Goal: Transaction & Acquisition: Download file/media

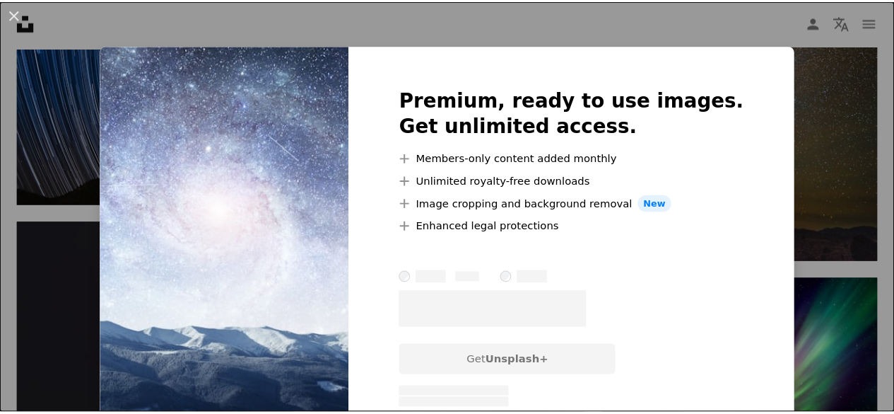
scroll to position [1408, 0]
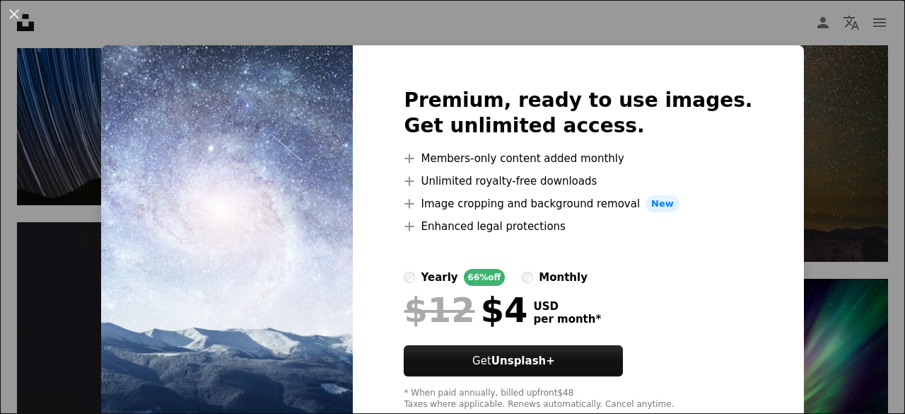
click at [834, 160] on div "An X shape Premium, ready to use images. Get unlimited access. A plus sign Memb…" at bounding box center [452, 207] width 905 height 414
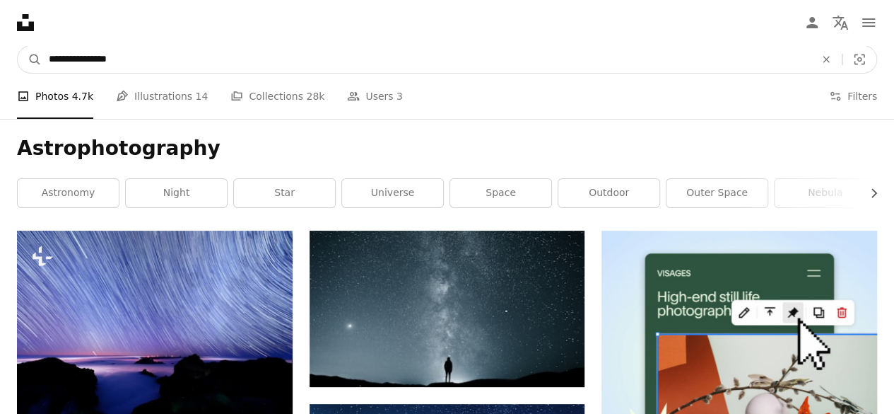
click at [216, 54] on input "**********" at bounding box center [426, 59] width 769 height 27
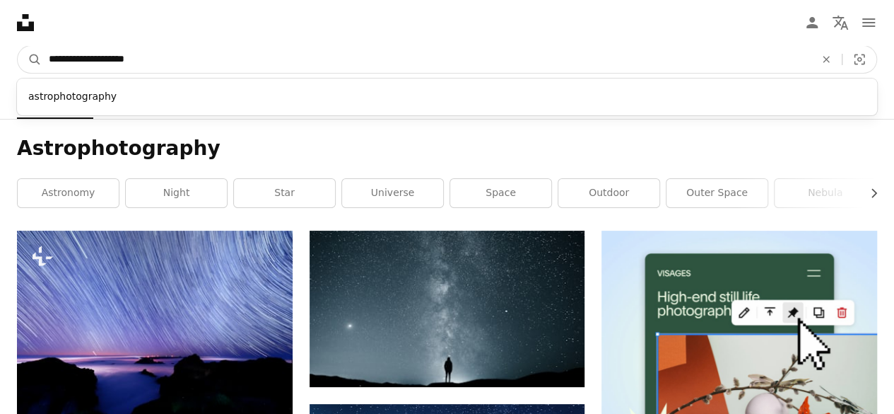
type input "**********"
click at [18, 46] on button "A magnifying glass" at bounding box center [30, 59] width 24 height 27
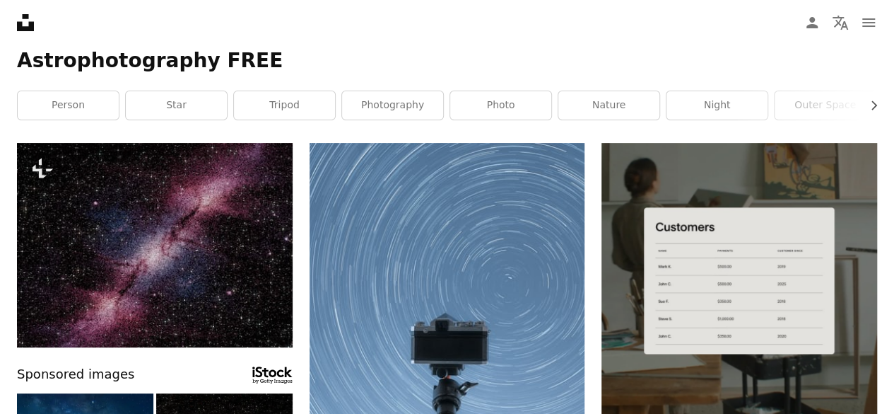
scroll to position [81, 0]
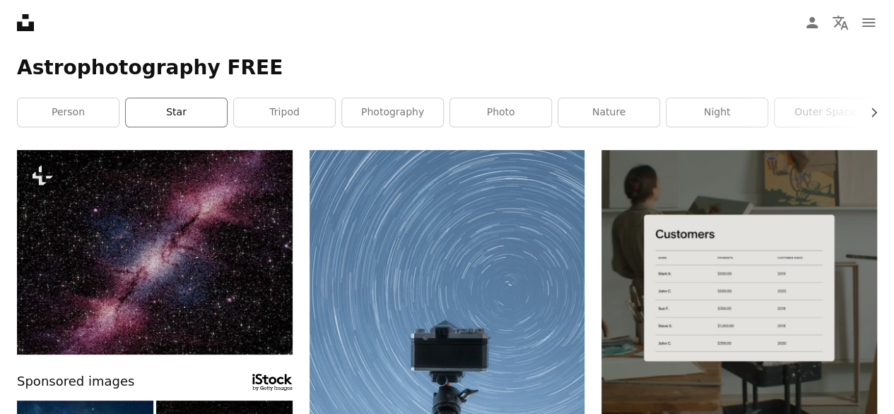
click at [168, 104] on link "star" at bounding box center [176, 112] width 101 height 28
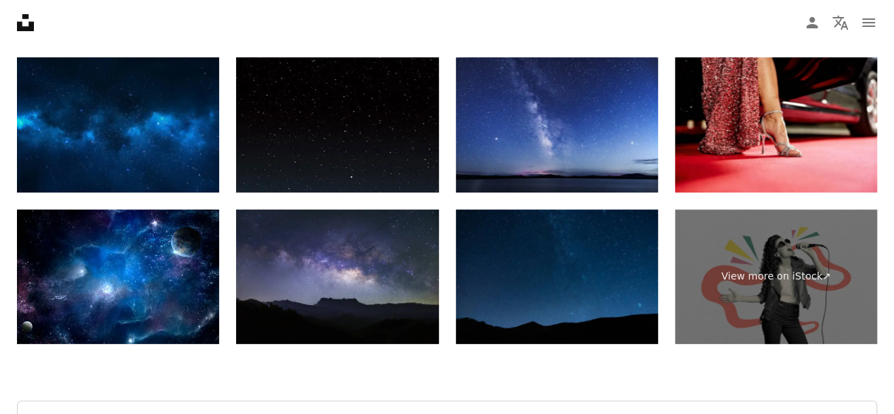
scroll to position [2798, 0]
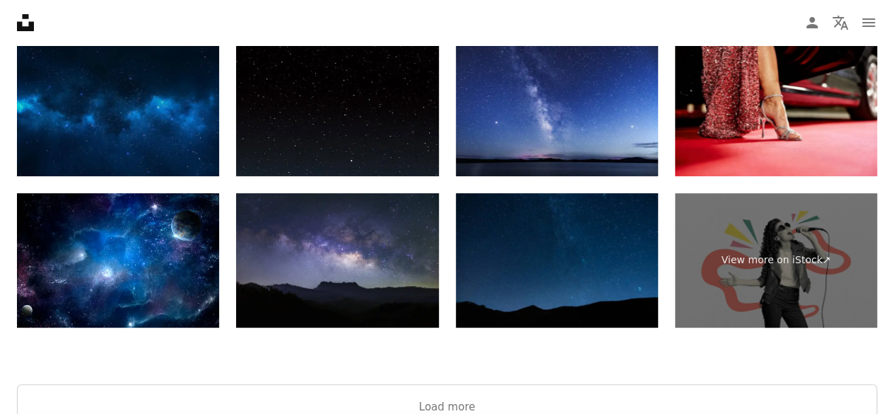
click at [51, 129] on img at bounding box center [118, 108] width 202 height 135
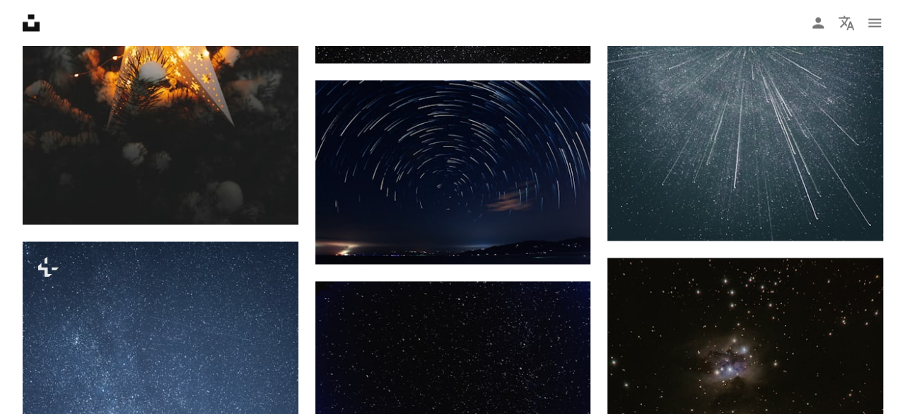
scroll to position [1146, 0]
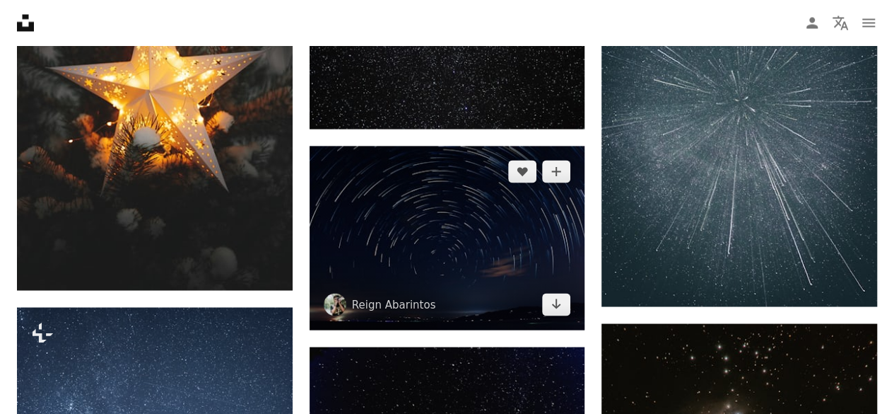
click at [406, 183] on img at bounding box center [448, 238] width 276 height 184
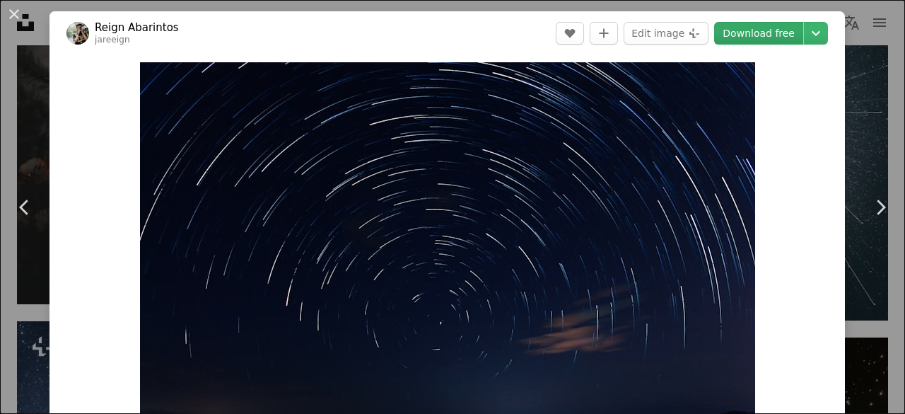
click at [734, 34] on link "Download free" at bounding box center [758, 33] width 89 height 23
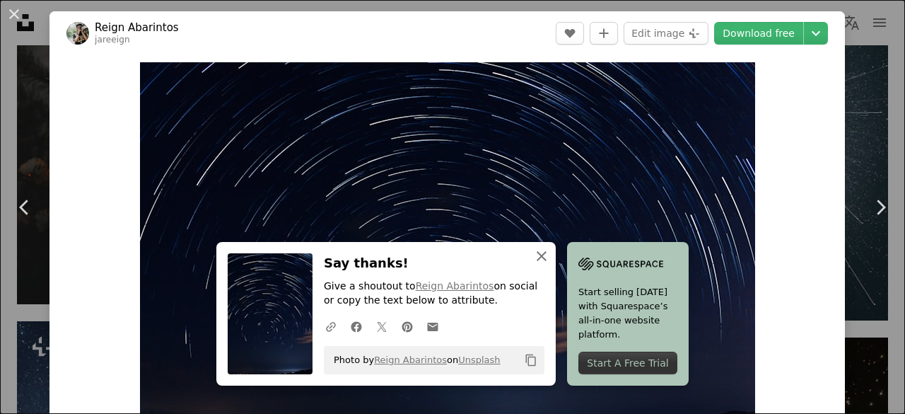
click at [537, 257] on icon "button" at bounding box center [542, 256] width 10 height 10
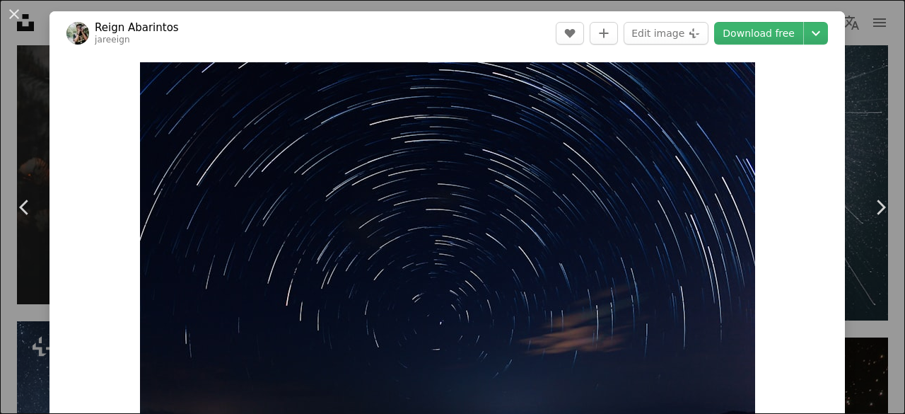
click at [869, 40] on div "An X shape Chevron left Chevron right Reign Abarintos jareeign A heart A plus s…" at bounding box center [452, 207] width 905 height 414
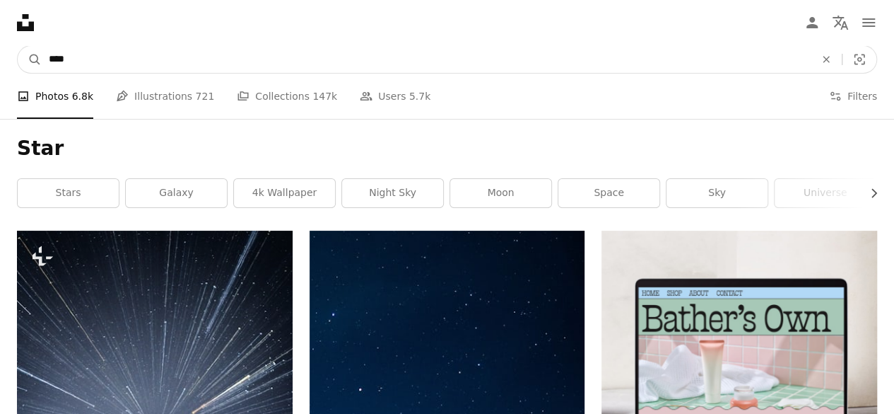
click at [533, 66] on input "****" at bounding box center [426, 59] width 769 height 27
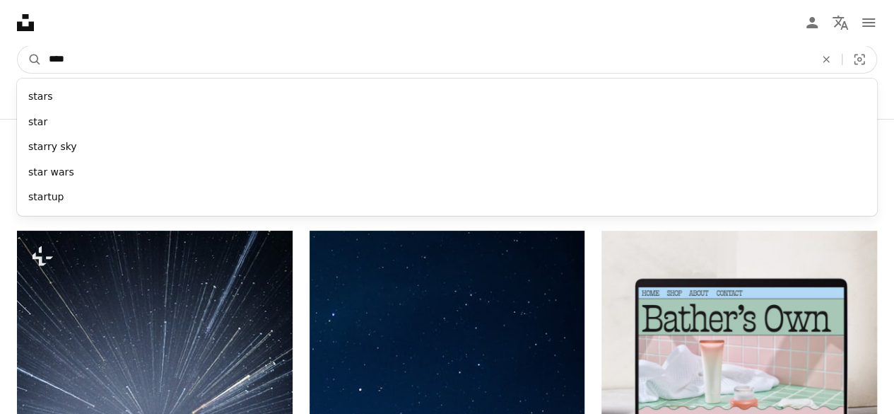
click at [533, 66] on input "****" at bounding box center [426, 59] width 769 height 27
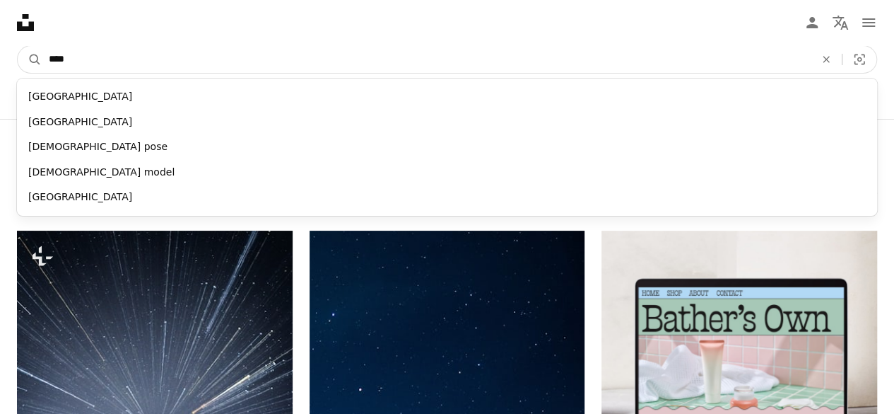
type input "*****"
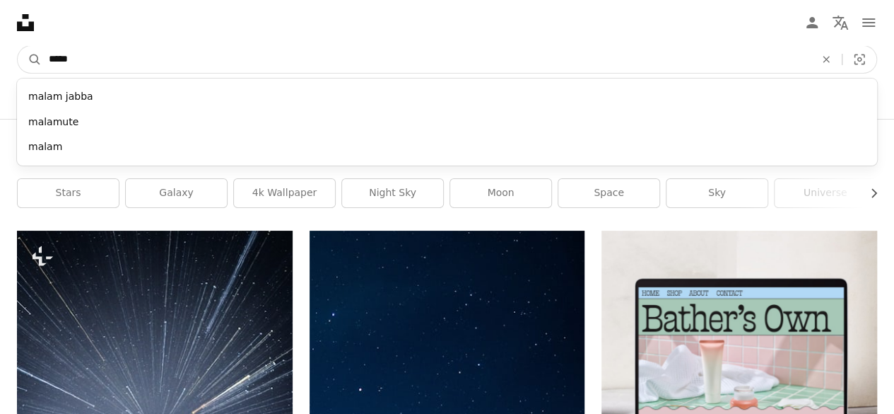
click button "A magnifying glass" at bounding box center [30, 59] width 24 height 27
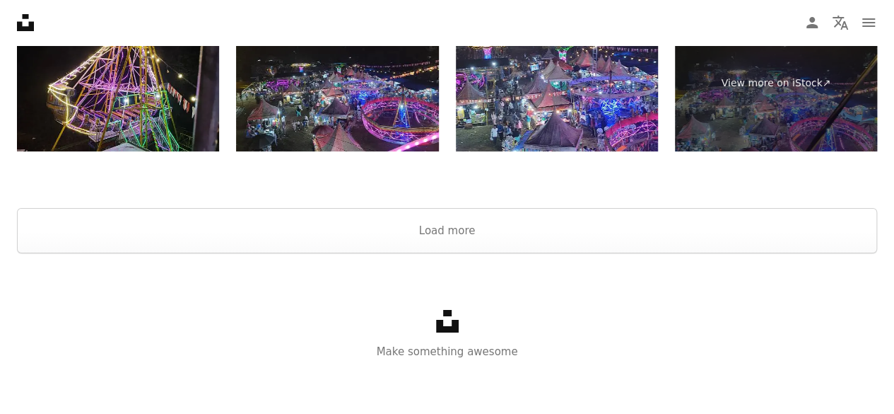
scroll to position [2577, 0]
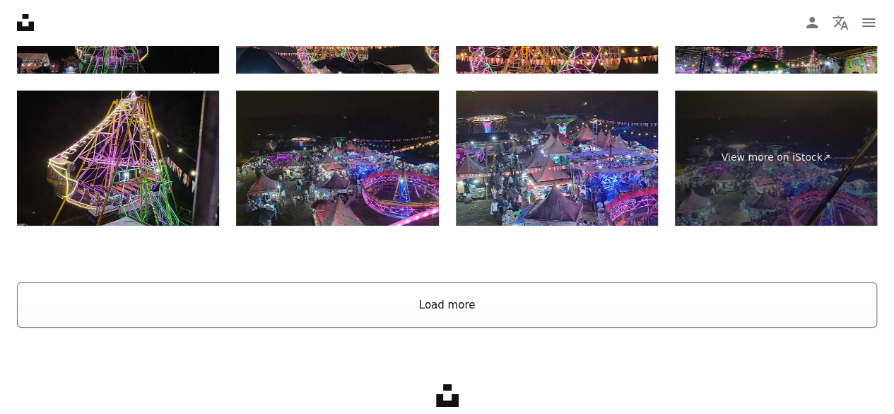
click at [793, 298] on button "Load more" at bounding box center [447, 304] width 860 height 45
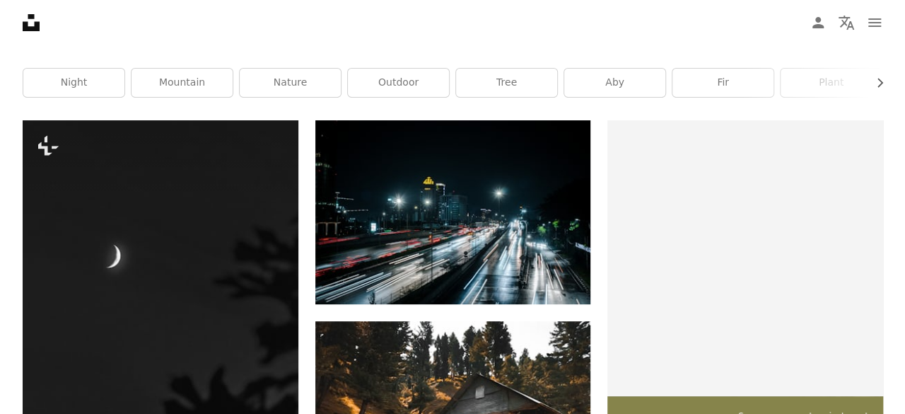
scroll to position [127, 0]
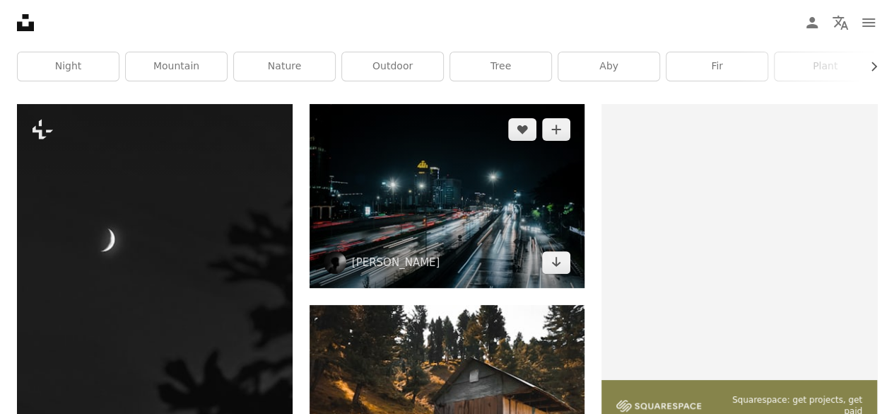
click at [471, 207] on img at bounding box center [448, 196] width 276 height 184
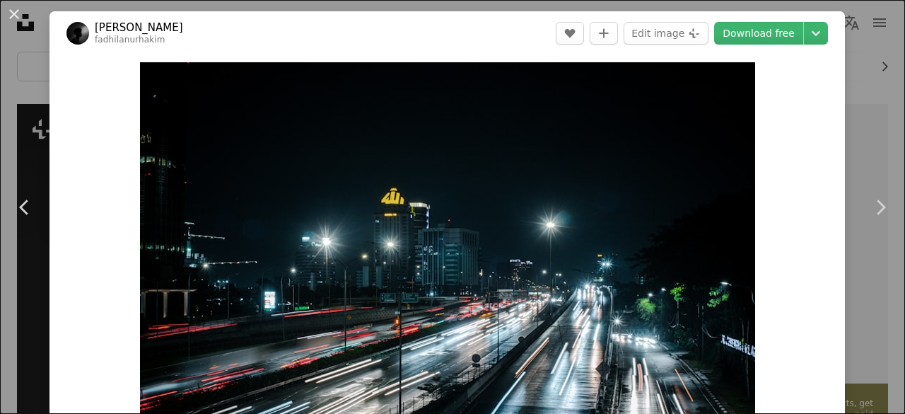
drag, startPoint x: 898, startPoint y: 45, endPoint x: 903, endPoint y: 73, distance: 28.7
drag, startPoint x: 899, startPoint y: 59, endPoint x: 896, endPoint y: 74, distance: 15.3
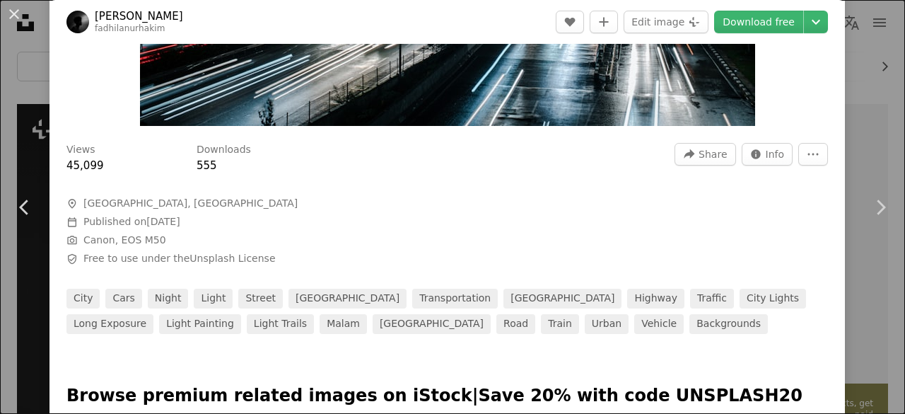
scroll to position [351, 0]
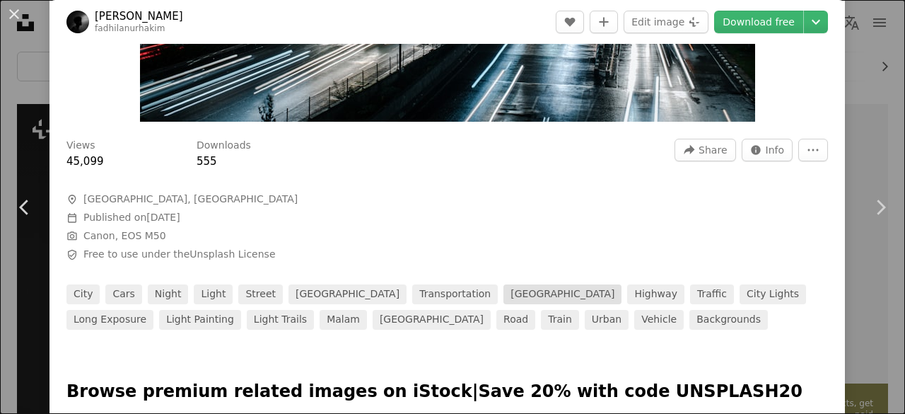
click at [503, 295] on link "[GEOGRAPHIC_DATA]" at bounding box center [562, 294] width 118 height 20
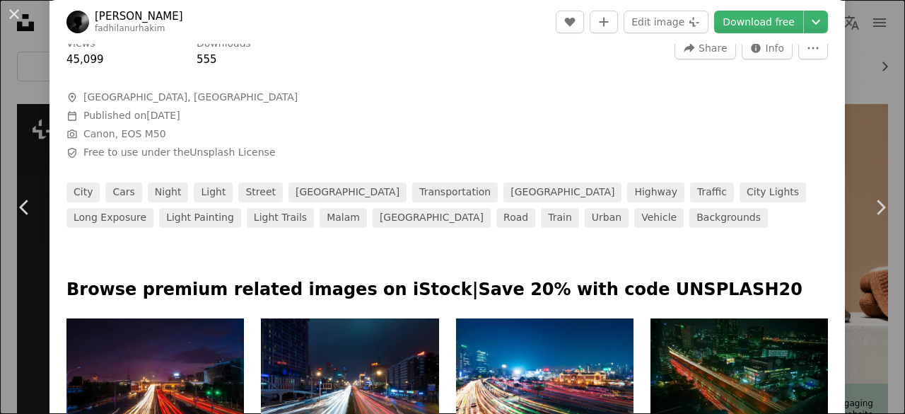
scroll to position [458, 0]
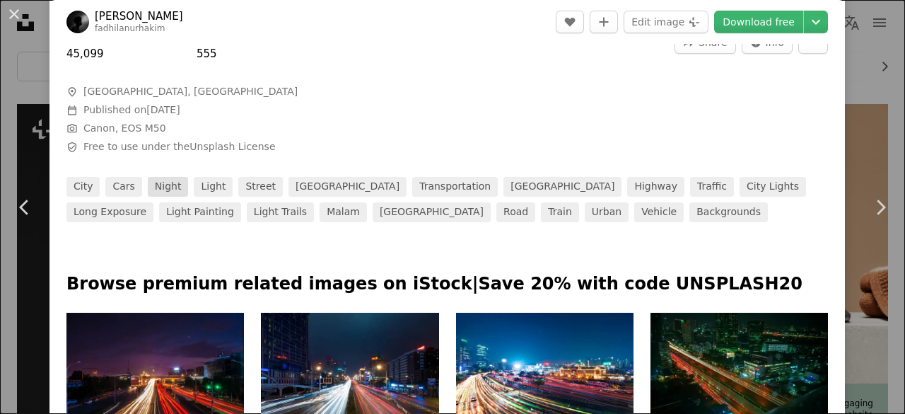
click at [169, 187] on link "night" at bounding box center [168, 187] width 41 height 20
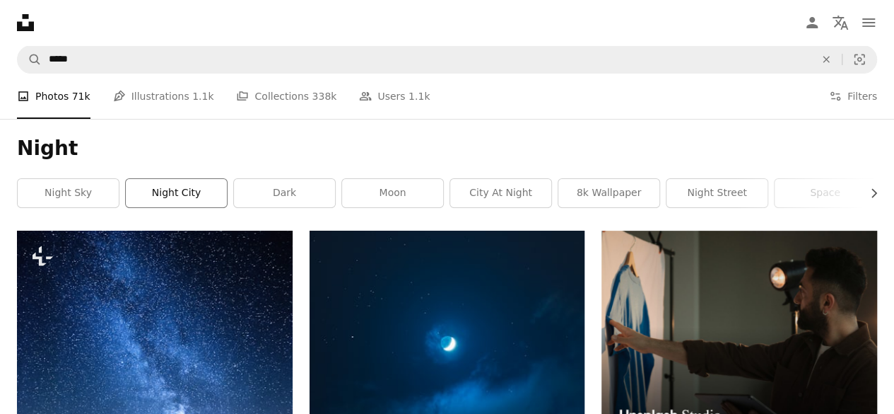
click at [191, 184] on link "night city" at bounding box center [176, 193] width 101 height 28
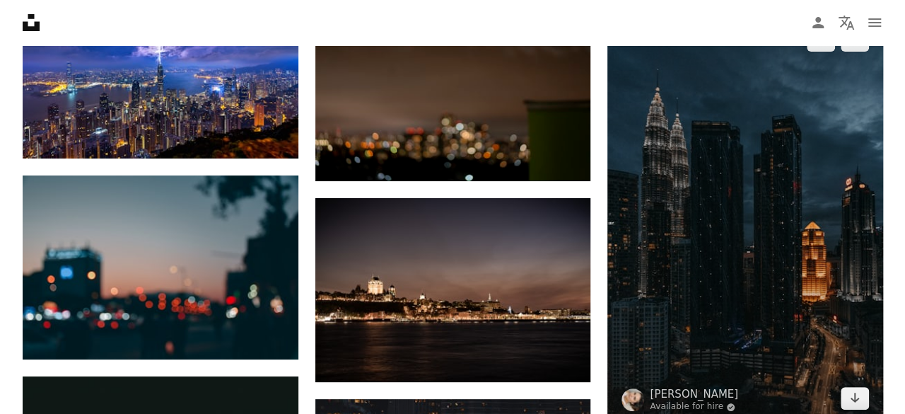
scroll to position [5235, 0]
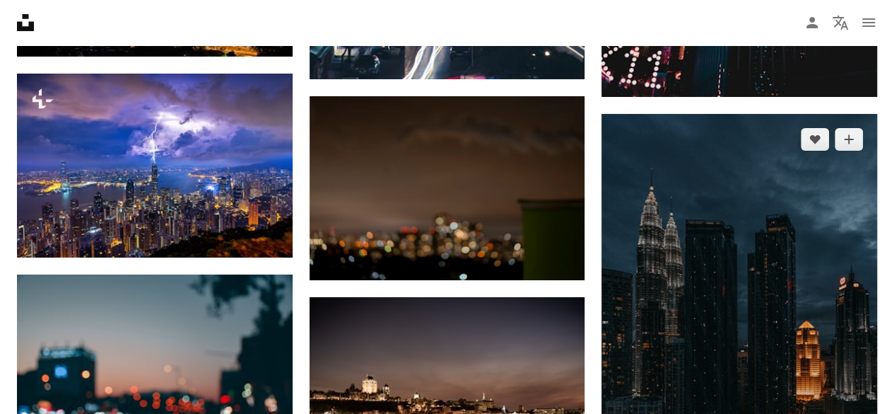
click at [784, 337] on img at bounding box center [740, 318] width 276 height 409
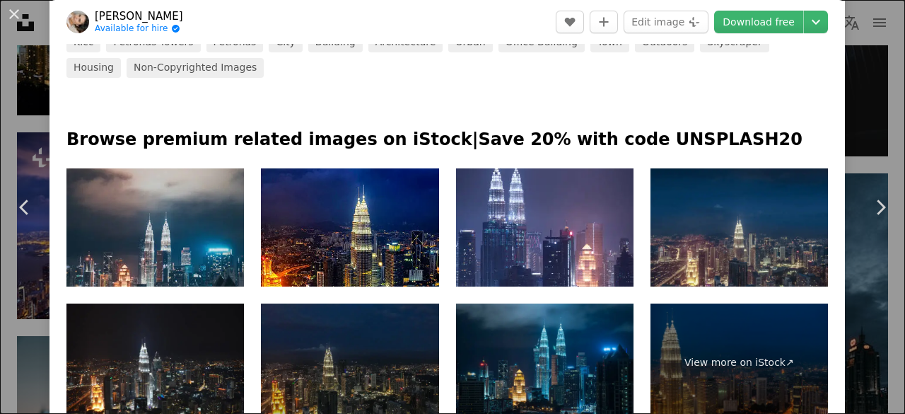
scroll to position [619, 0]
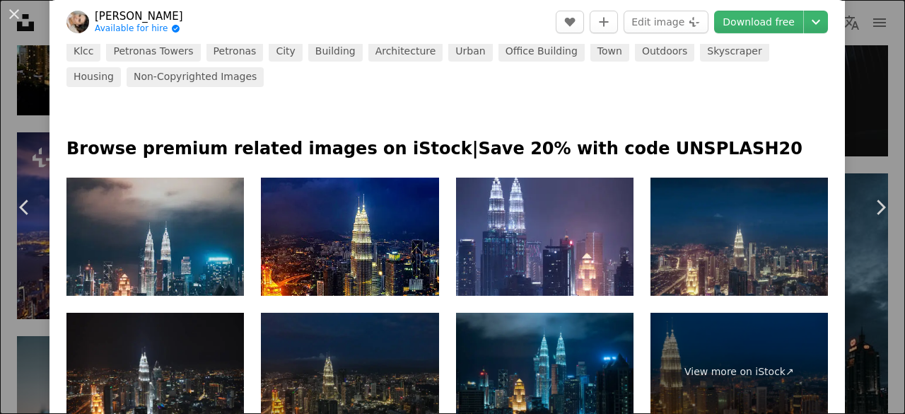
drag, startPoint x: 899, startPoint y: 64, endPoint x: 891, endPoint y: 62, distance: 8.6
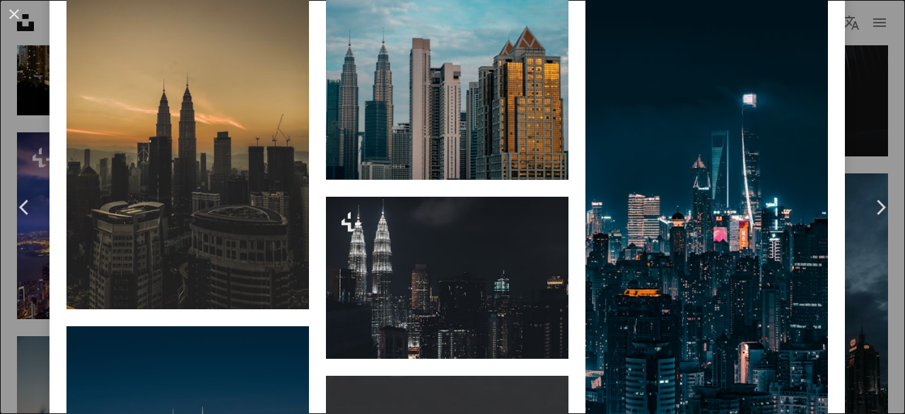
scroll to position [1275, 0]
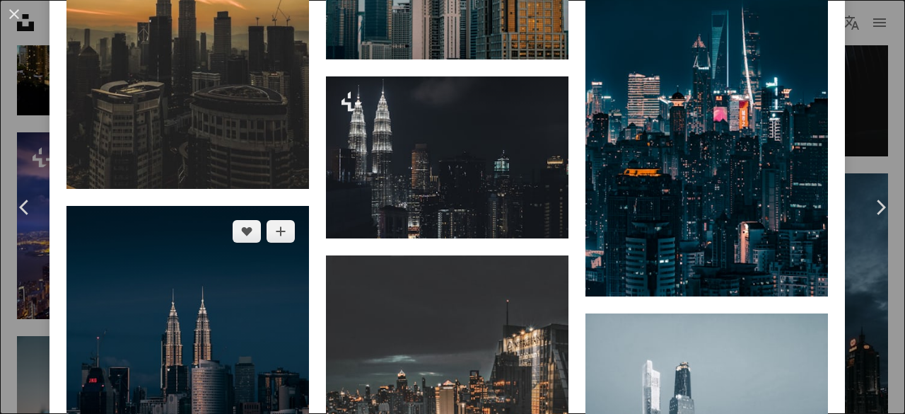
click at [210, 206] on img at bounding box center [187, 357] width 242 height 303
click at [209, 206] on img at bounding box center [187, 357] width 242 height 303
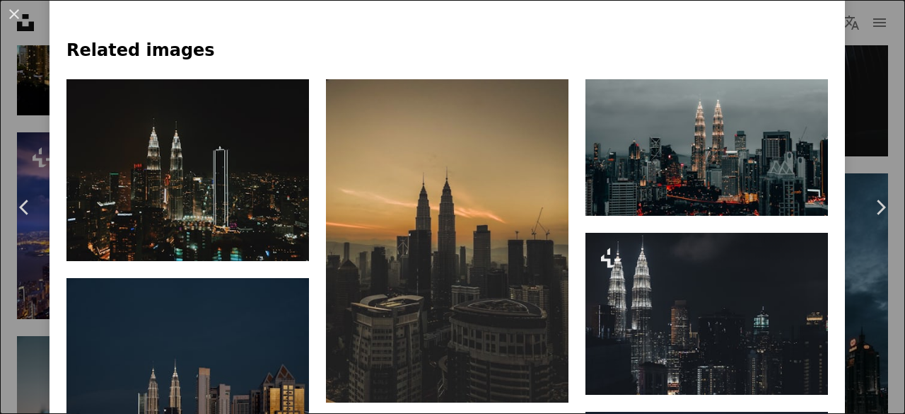
scroll to position [988, 0]
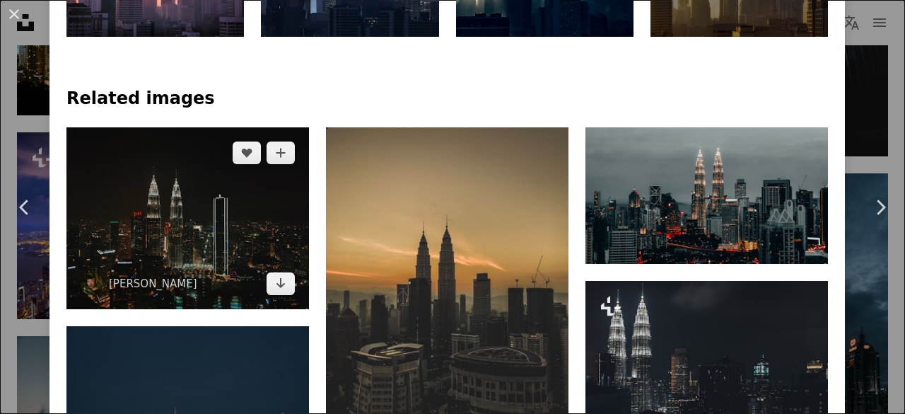
click at [264, 165] on img at bounding box center [187, 218] width 242 height 182
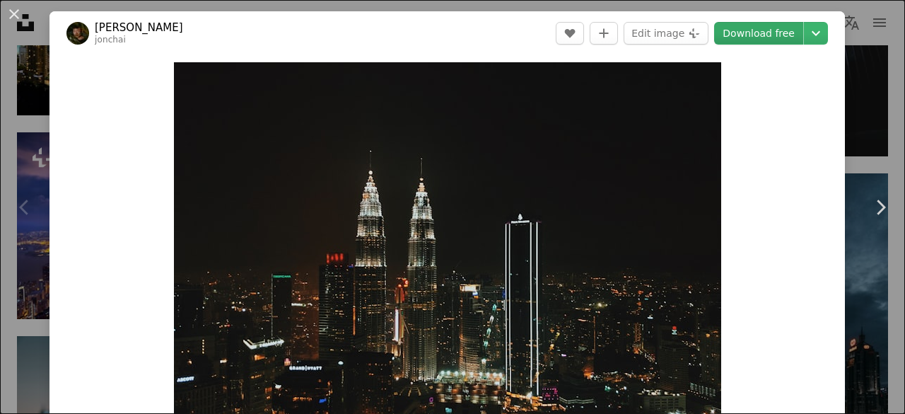
click at [765, 36] on link "Download free" at bounding box center [758, 33] width 89 height 23
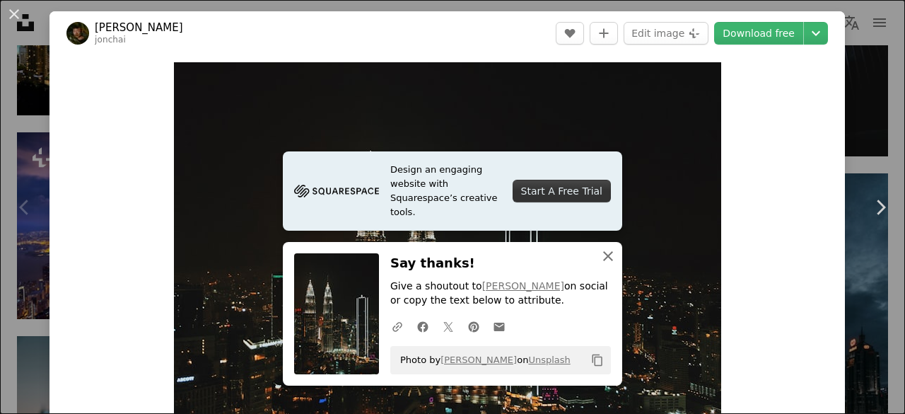
click at [599, 254] on icon "An X shape" at bounding box center [607, 255] width 17 height 17
